Goal: Task Accomplishment & Management: Understand process/instructions

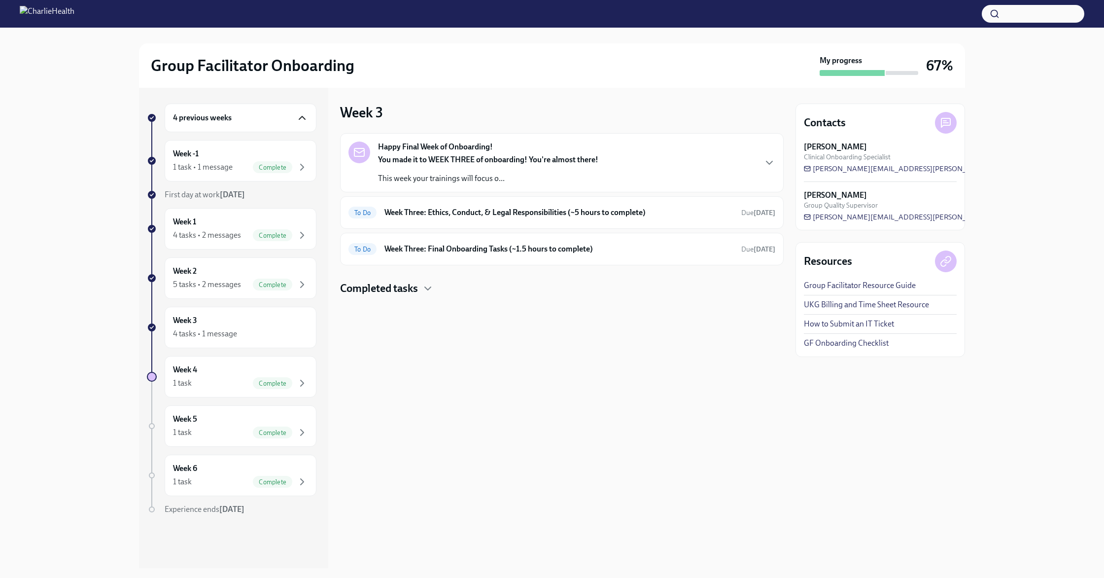
click at [302, 117] on icon "button" at bounding box center [302, 118] width 12 height 12
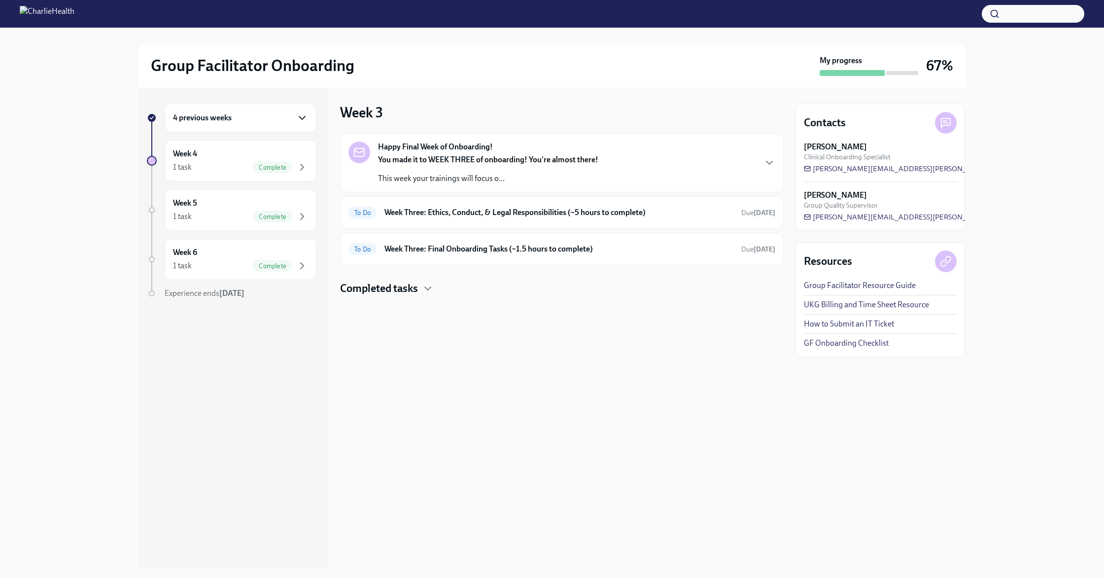
click at [302, 117] on icon "button" at bounding box center [302, 118] width 12 height 12
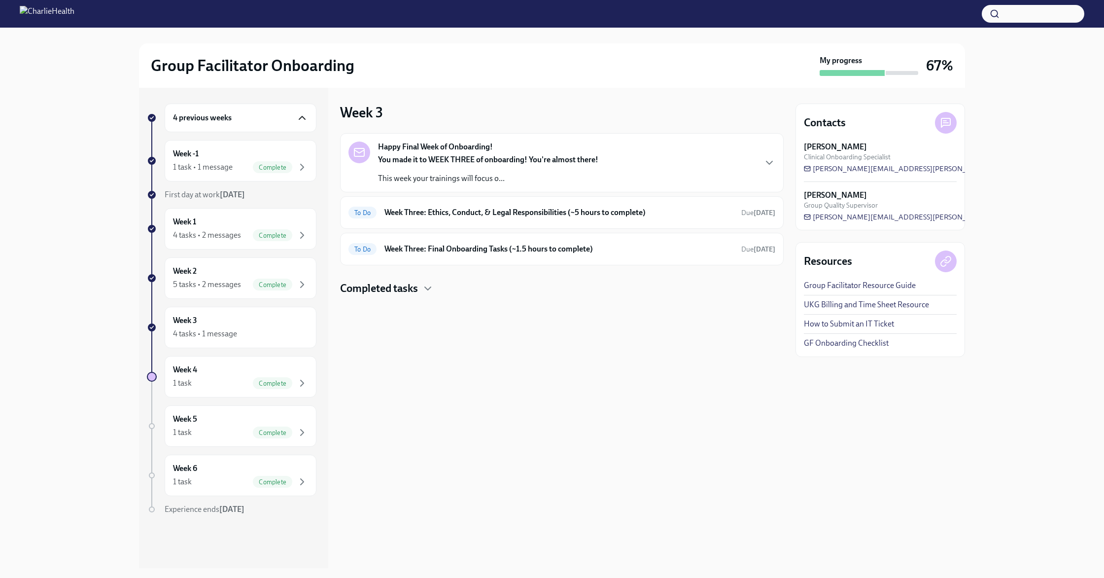
click at [302, 117] on icon "button" at bounding box center [302, 118] width 12 height 12
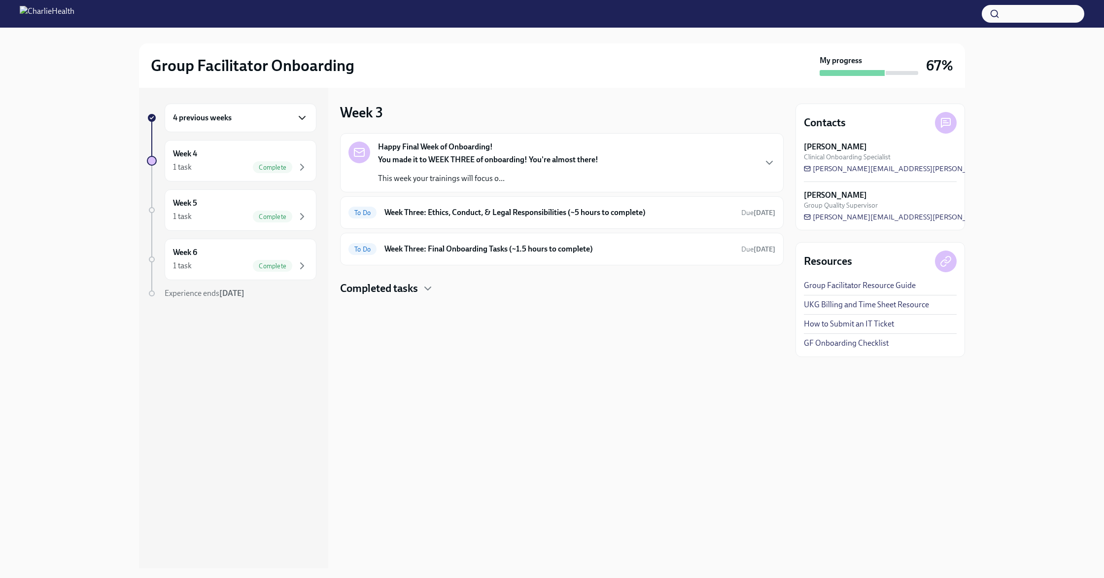
click at [302, 117] on icon "button" at bounding box center [302, 118] width 12 height 12
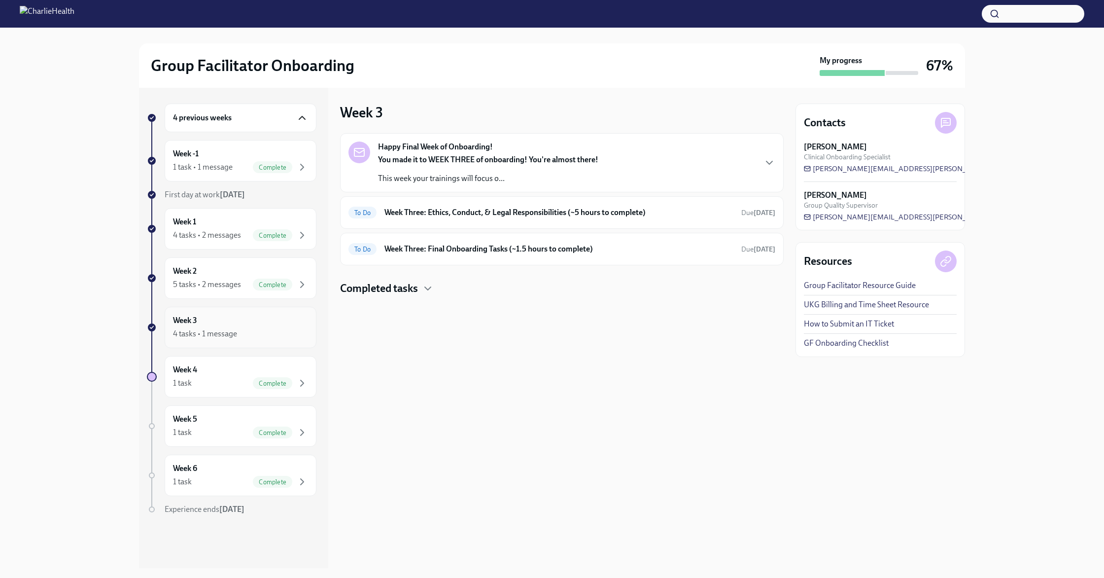
click at [262, 314] on div "Week 3 4 tasks • 1 message" at bounding box center [241, 327] width 152 height 41
click at [250, 329] on div "4 tasks • 1 message" at bounding box center [240, 334] width 135 height 12
click at [441, 219] on div "To Do Week Three: Ethics, Conduct, & Legal Responsibilities (~5 hours to comple…" at bounding box center [561, 213] width 427 height 16
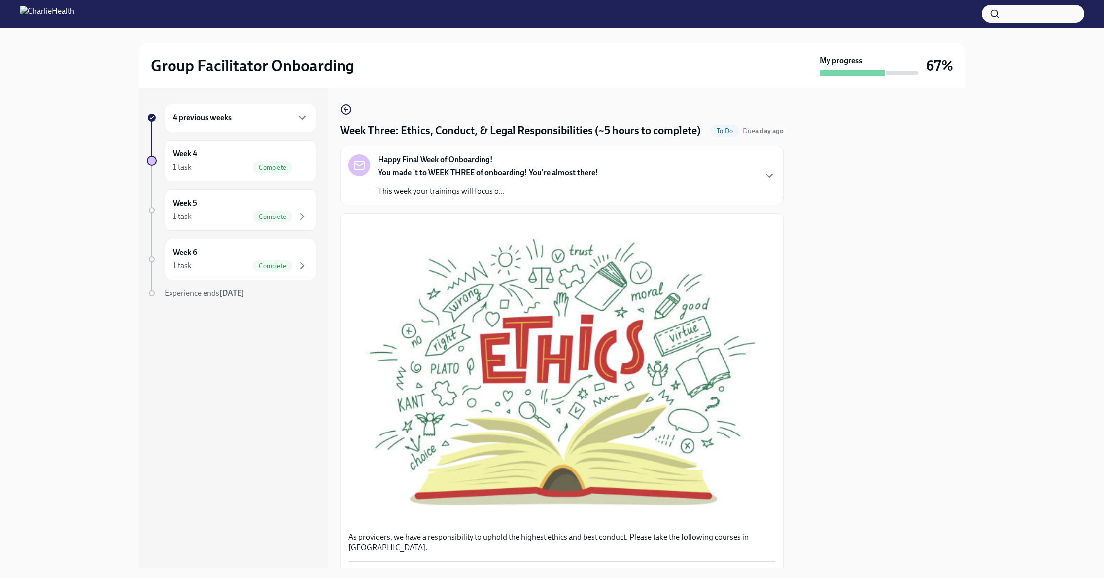
click at [466, 169] on strong "You made it to WEEK THREE of onboarding! You're almost there!" at bounding box center [488, 172] width 220 height 9
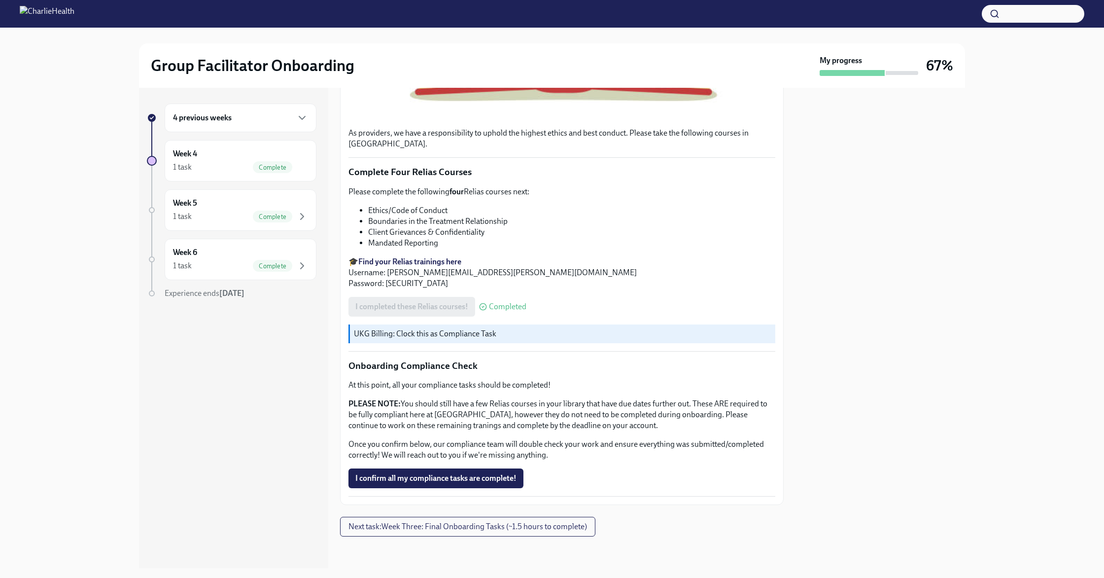
scroll to position [785, 0]
click at [370, 525] on span "Next task : Week Three: Final Onboarding Tasks (~1.5 hours to complete)" at bounding box center [467, 526] width 239 height 10
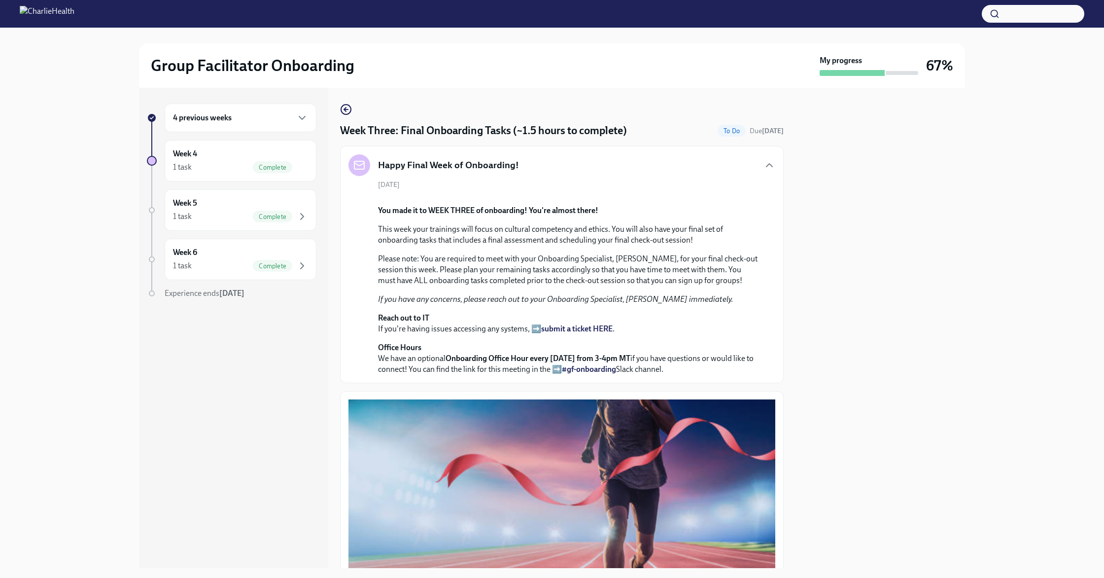
click at [229, 125] on div "4 previous weeks" at bounding box center [241, 117] width 152 height 29
